Goal: Information Seeking & Learning: Learn about a topic

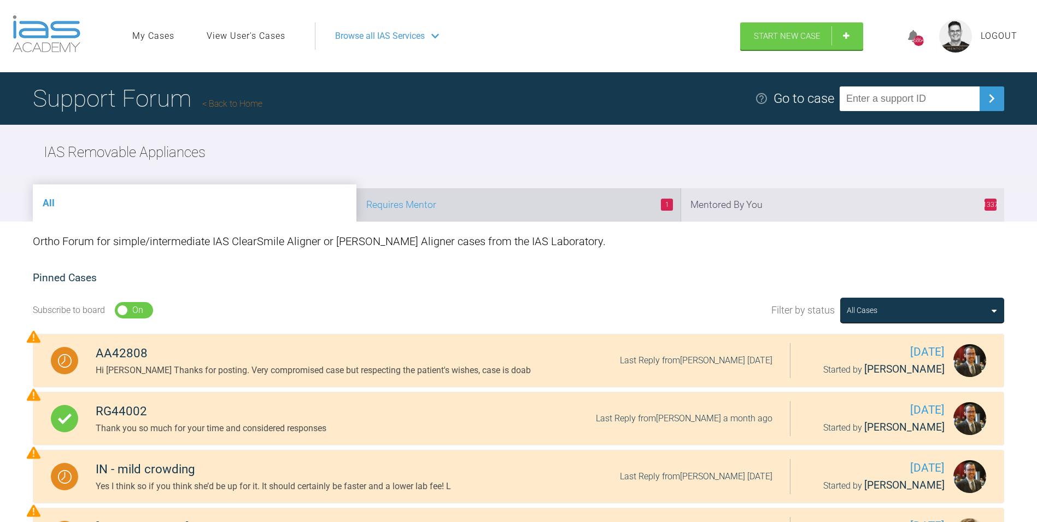
click at [532, 207] on li "1 Requires Mentor" at bounding box center [519, 204] width 324 height 33
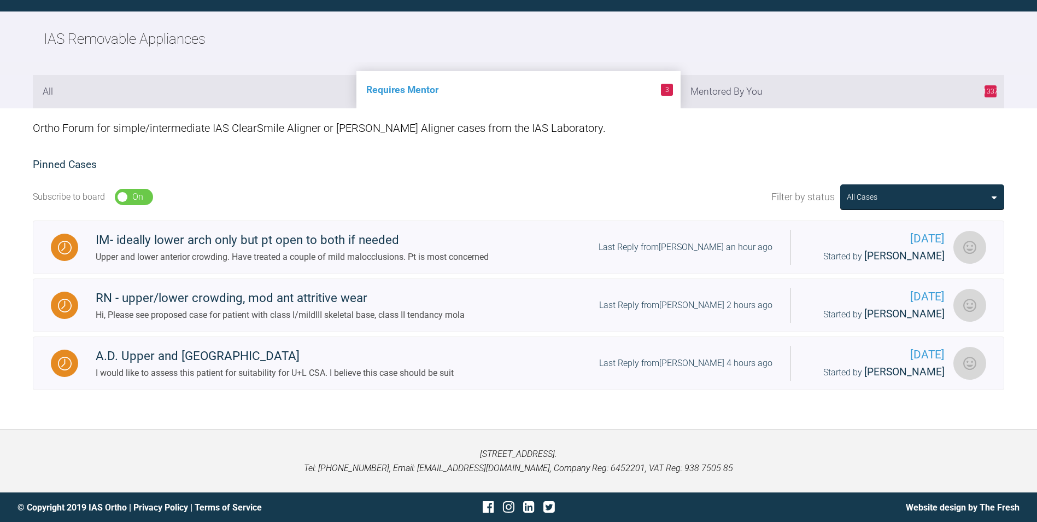
scroll to position [114, 0]
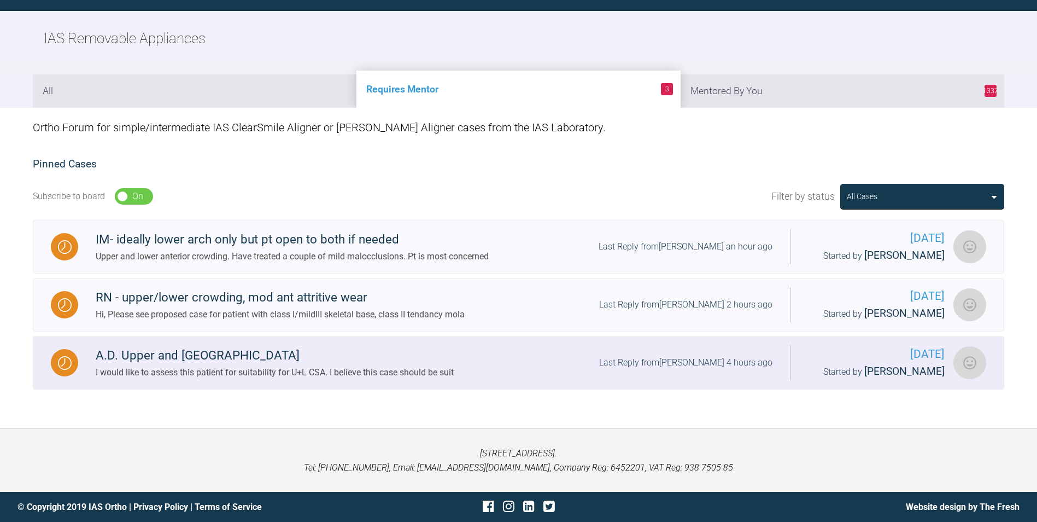
click at [265, 379] on div "I would like to assess this patient for suitability for U+L CSA. I believe this…" at bounding box center [275, 372] width 358 height 14
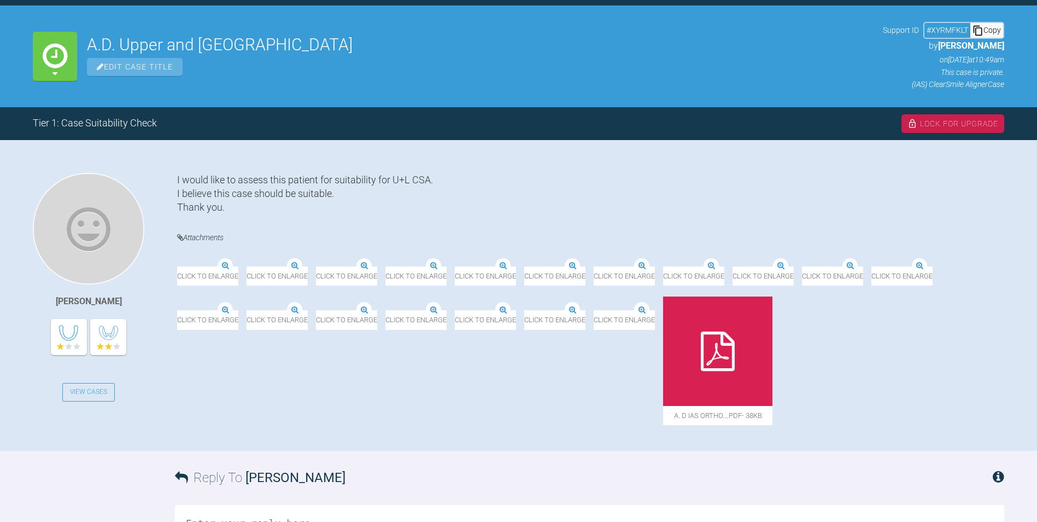
scroll to position [114, 0]
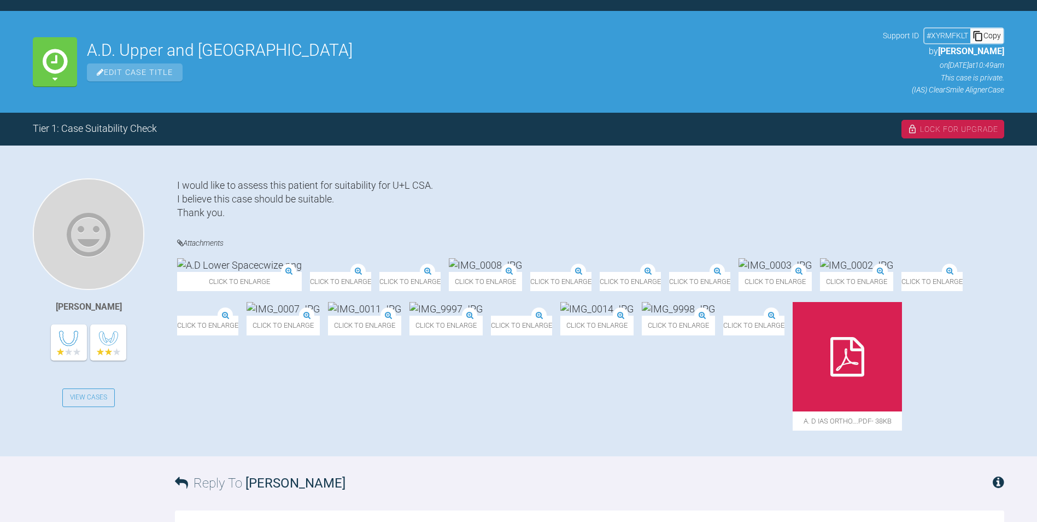
click at [243, 272] on img at bounding box center [239, 265] width 125 height 14
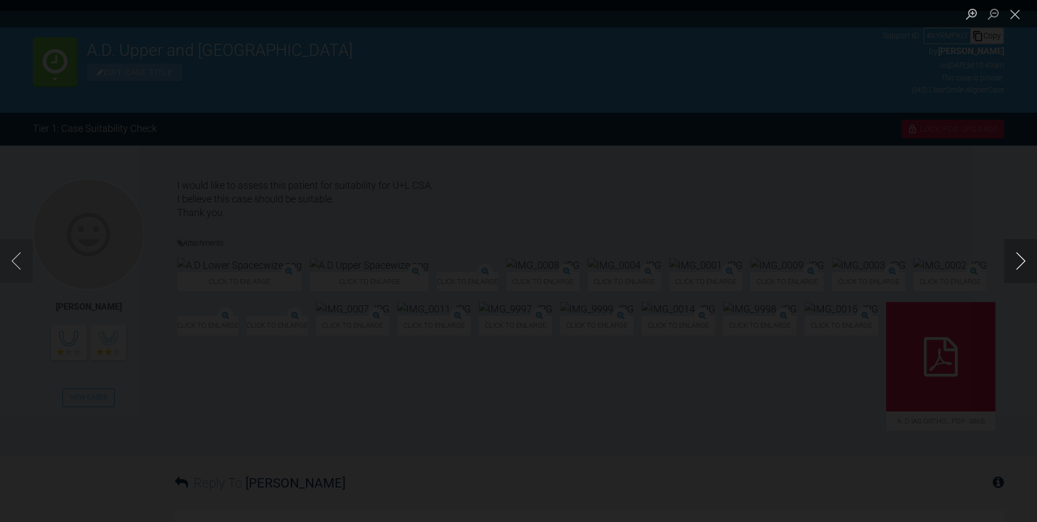
click at [1016, 259] on button "Next image" at bounding box center [1020, 261] width 33 height 44
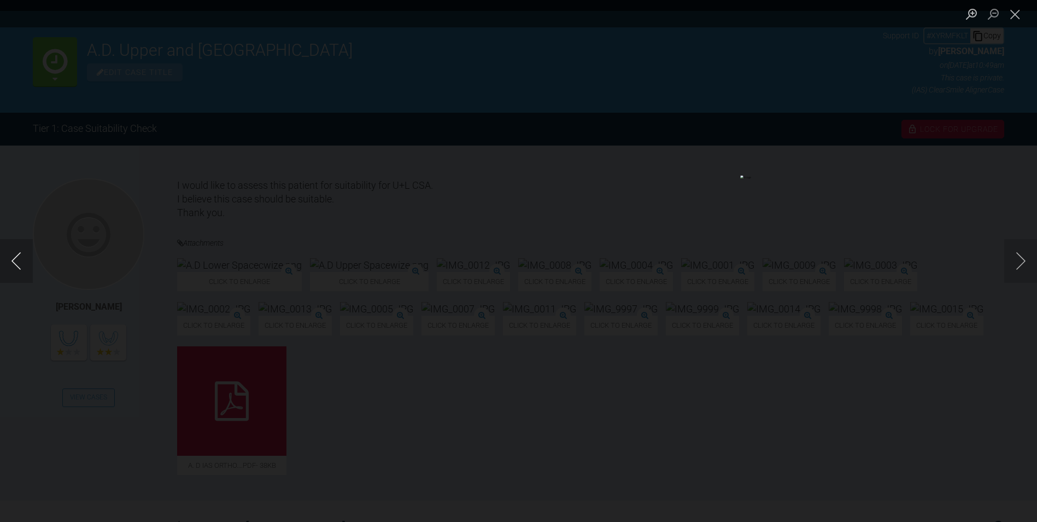
click at [13, 261] on button "Previous image" at bounding box center [16, 261] width 33 height 44
click at [1020, 255] on button "Next image" at bounding box center [1020, 261] width 33 height 44
click at [1019, 256] on button "Next image" at bounding box center [1020, 261] width 33 height 44
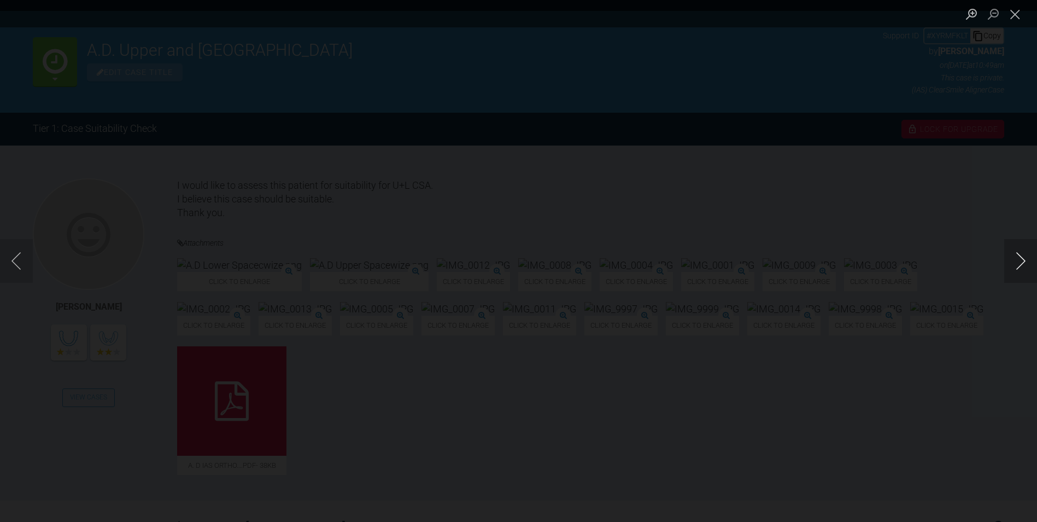
click at [1019, 256] on button "Next image" at bounding box center [1020, 261] width 33 height 44
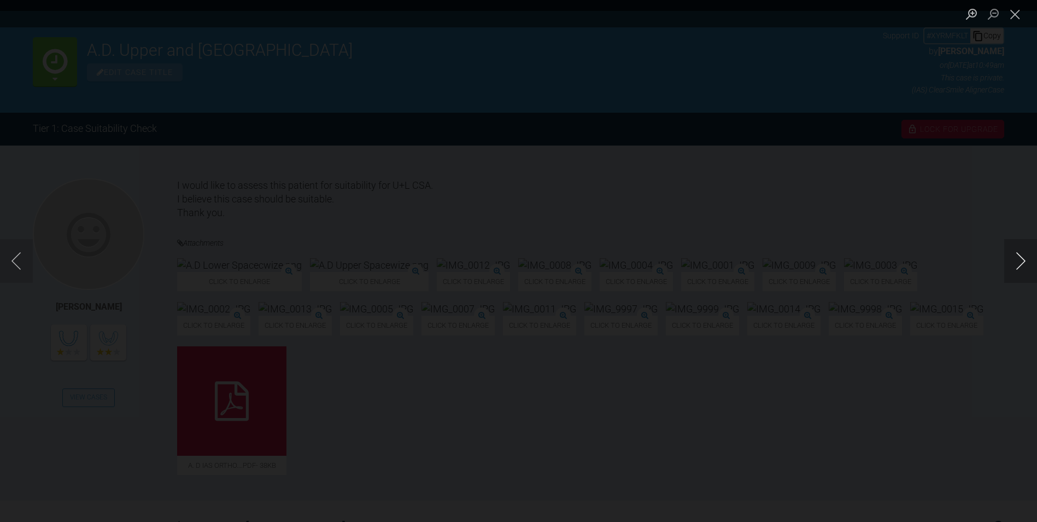
click at [1019, 256] on button "Next image" at bounding box center [1020, 261] width 33 height 44
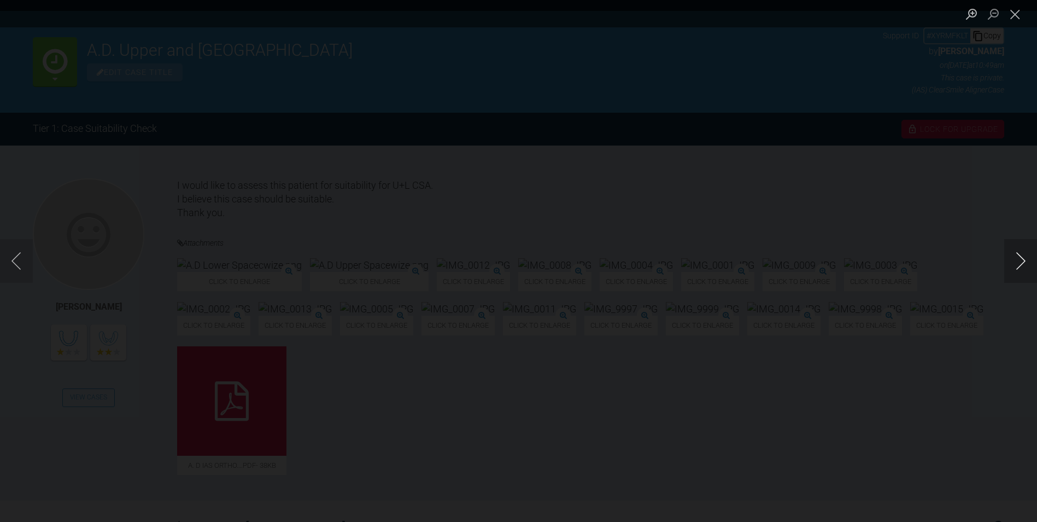
click at [1019, 256] on button "Next image" at bounding box center [1020, 261] width 33 height 44
click at [1019, 253] on button "Next image" at bounding box center [1020, 261] width 33 height 44
click at [1011, 17] on button "Close lightbox" at bounding box center [1015, 13] width 22 height 19
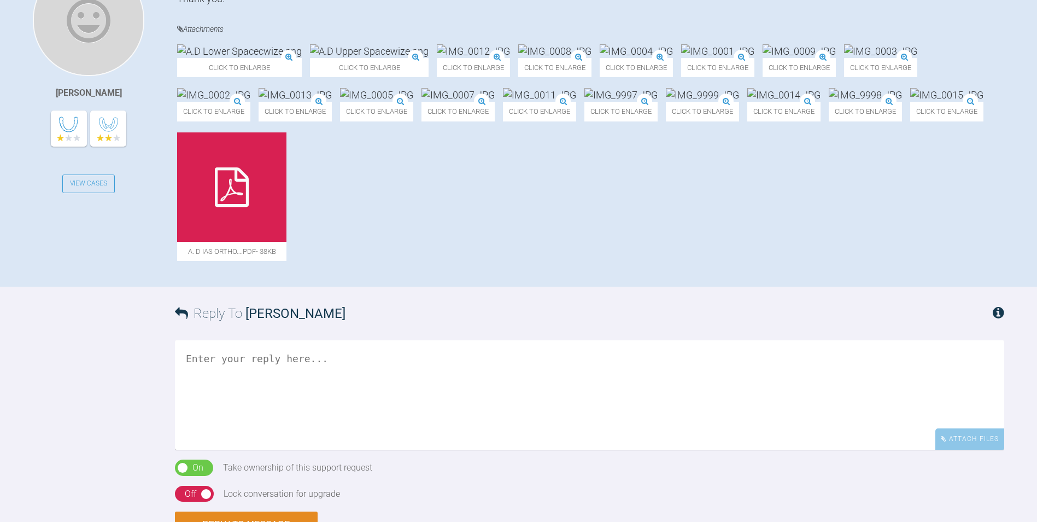
scroll to position [387, 0]
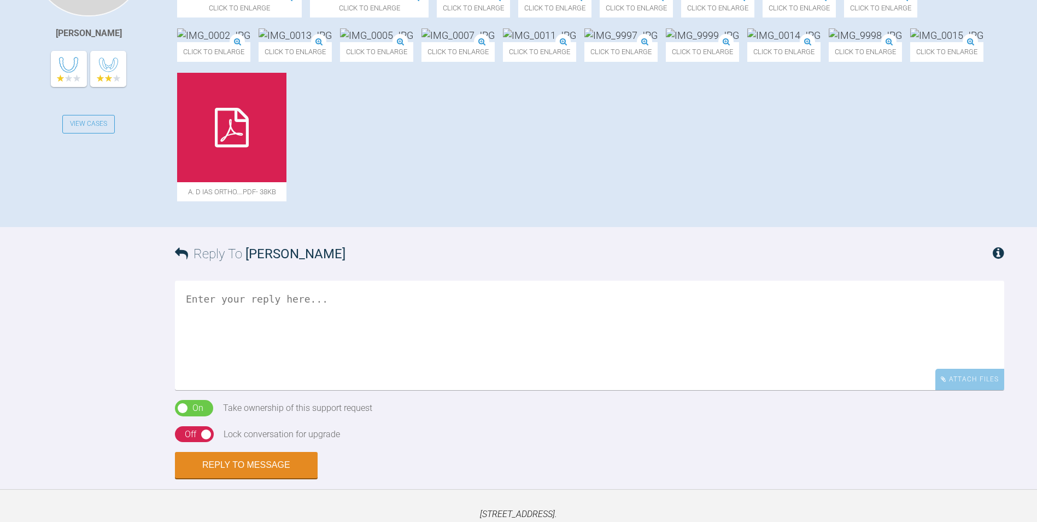
click at [287, 182] on div at bounding box center [231, 127] width 109 height 109
